Goal: Task Accomplishment & Management: Use online tool/utility

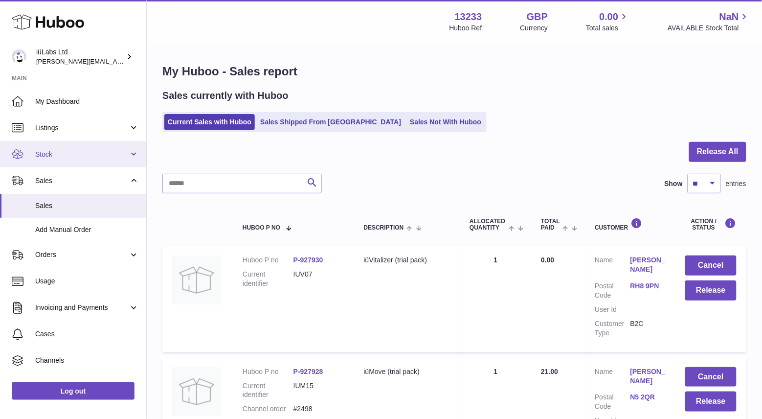
click at [76, 143] on link "Stock" at bounding box center [73, 154] width 146 height 26
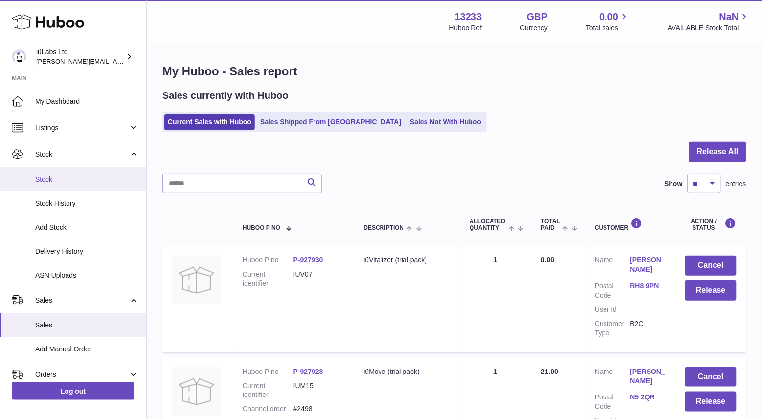
click at [73, 175] on span "Stock" at bounding box center [87, 179] width 104 height 9
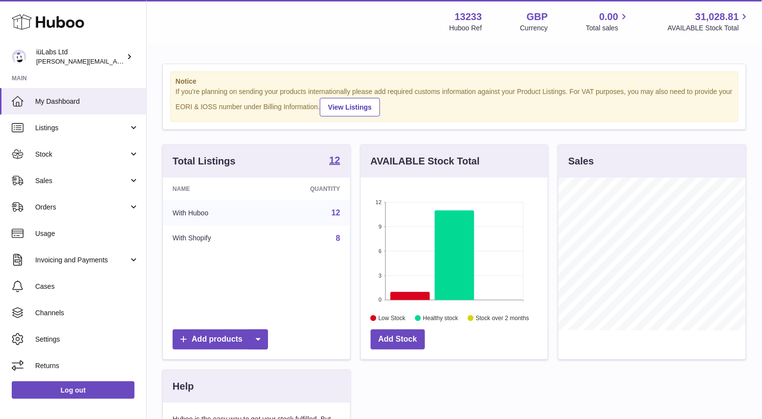
scroll to position [152, 187]
click at [69, 167] on link "Sales" at bounding box center [73, 180] width 146 height 26
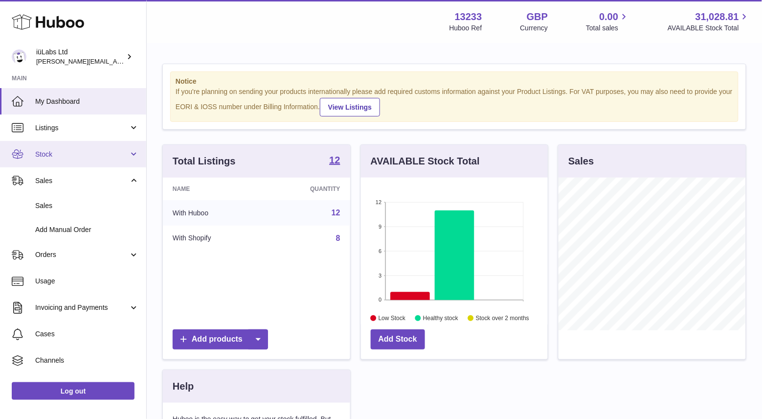
click at [67, 152] on span "Stock" at bounding box center [81, 154] width 93 height 9
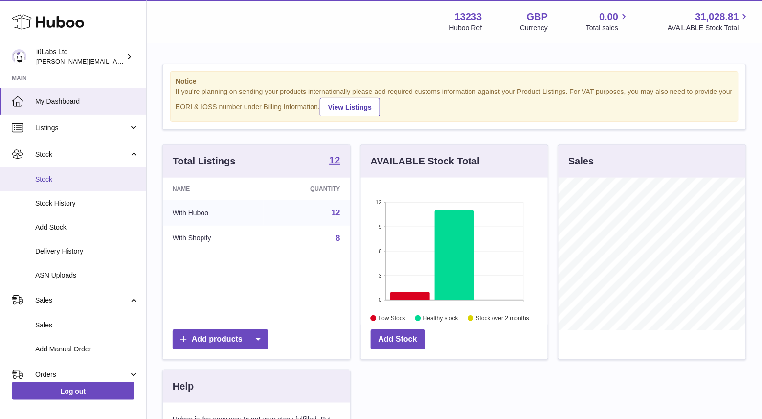
click at [65, 178] on span "Stock" at bounding box center [87, 179] width 104 height 9
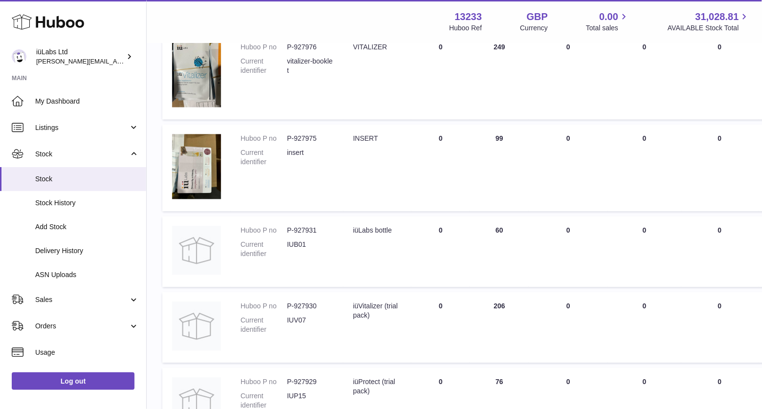
scroll to position [717, 0]
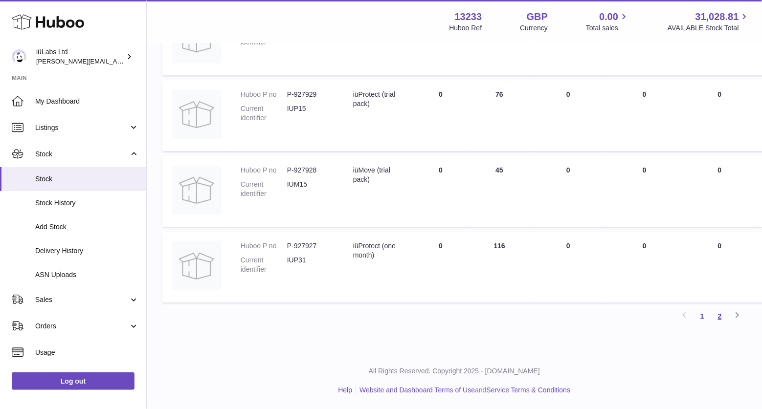
click at [724, 315] on link "2" at bounding box center [720, 317] width 18 height 18
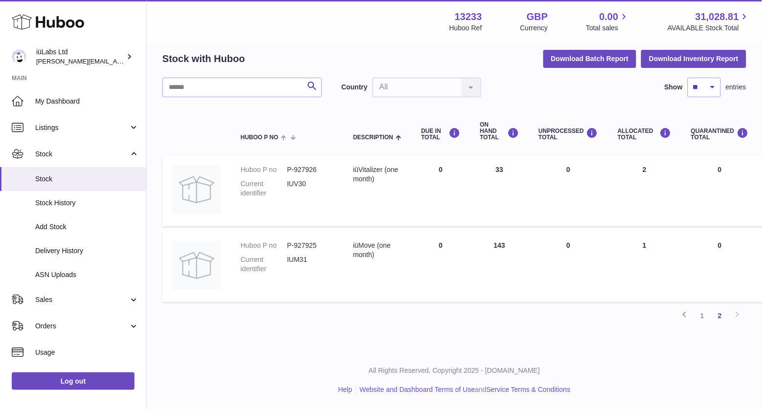
scroll to position [39, 0]
click at [702, 314] on link "1" at bounding box center [702, 316] width 18 height 18
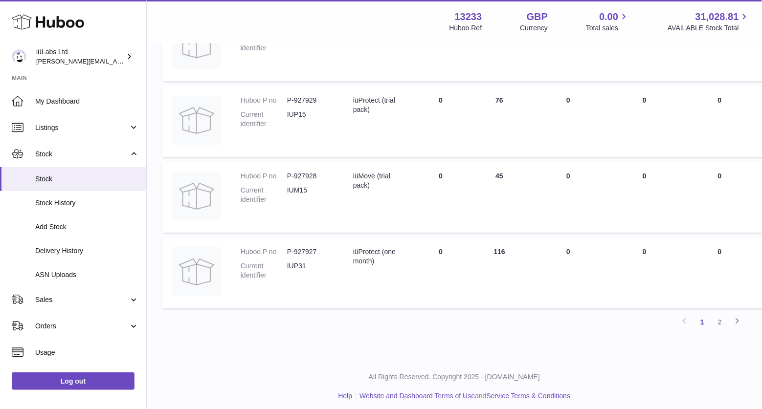
scroll to position [717, 0]
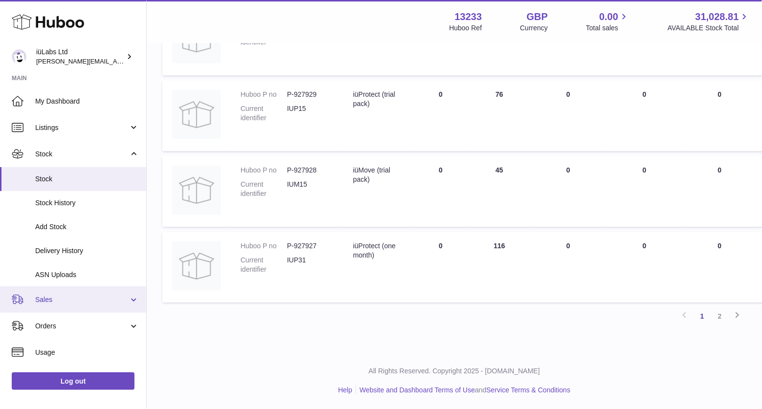
click at [82, 300] on span "Sales" at bounding box center [81, 299] width 93 height 9
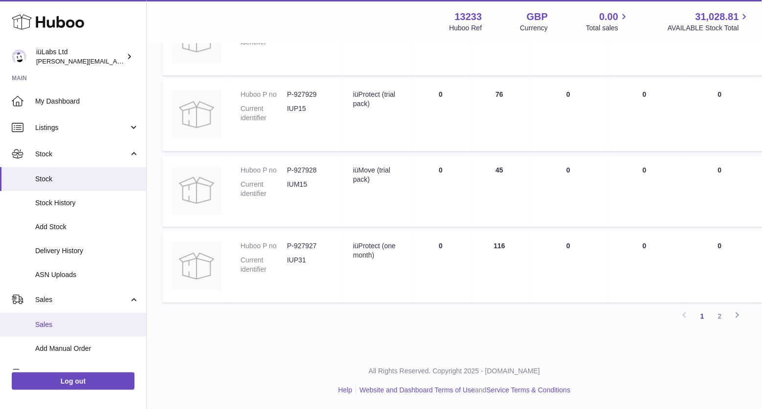
click at [77, 321] on span "Sales" at bounding box center [87, 324] width 104 height 9
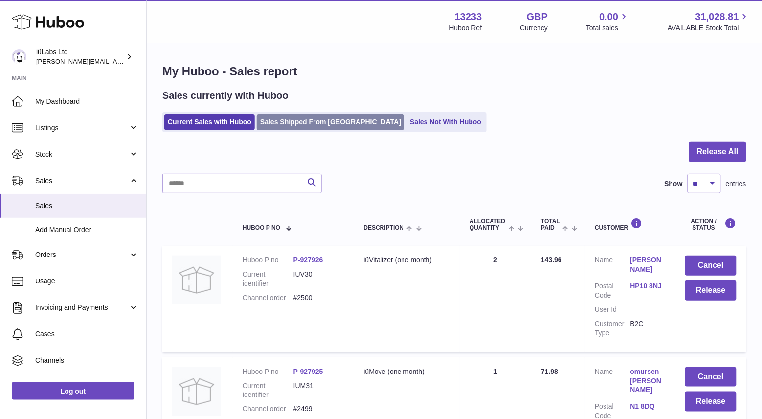
drag, startPoint x: 224, startPoint y: 24, endPoint x: 350, endPoint y: 119, distance: 157.6
click at [224, 24] on div "Menu Huboo 13233 Huboo Ref GBP Currency 0.00 Total sales 31,028.81 AVAILABLE St…" at bounding box center [454, 21] width 592 height 22
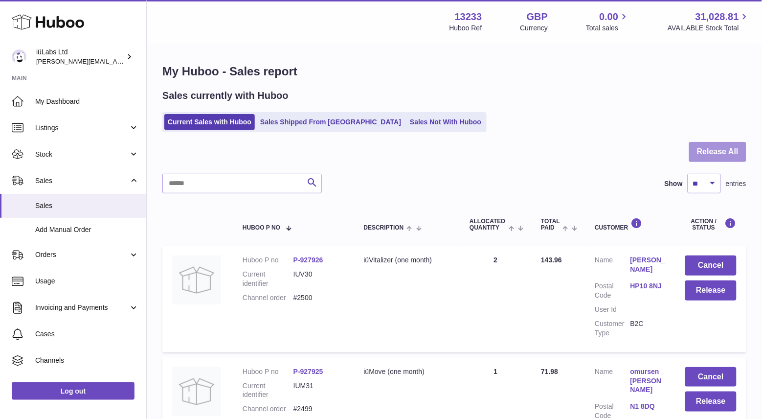
click at [733, 146] on button "Release All" at bounding box center [717, 152] width 57 height 20
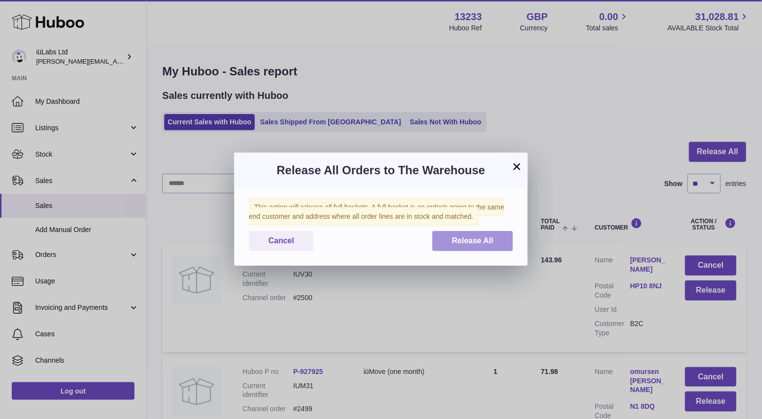
click at [470, 238] on span "Release All" at bounding box center [473, 240] width 42 height 8
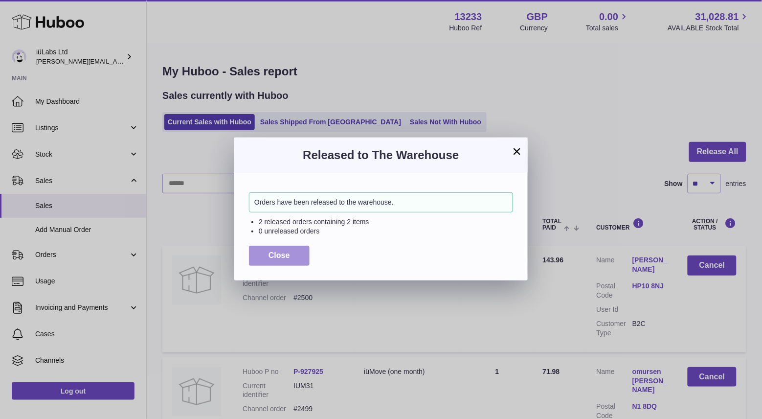
click at [284, 253] on span "Close" at bounding box center [279, 255] width 22 height 8
